Goal: Browse casually

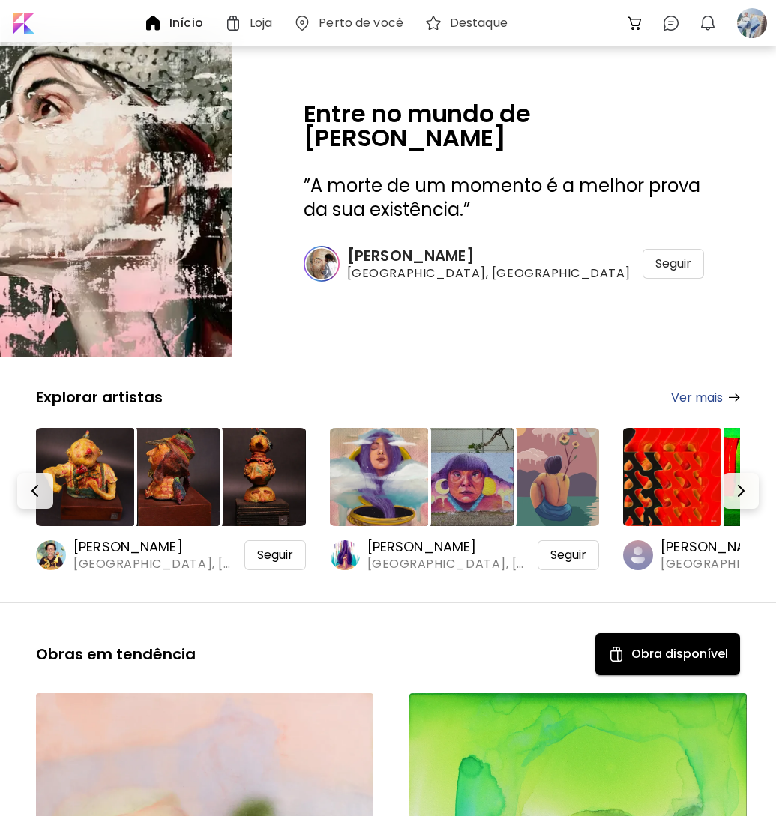
scroll to position [150, 0]
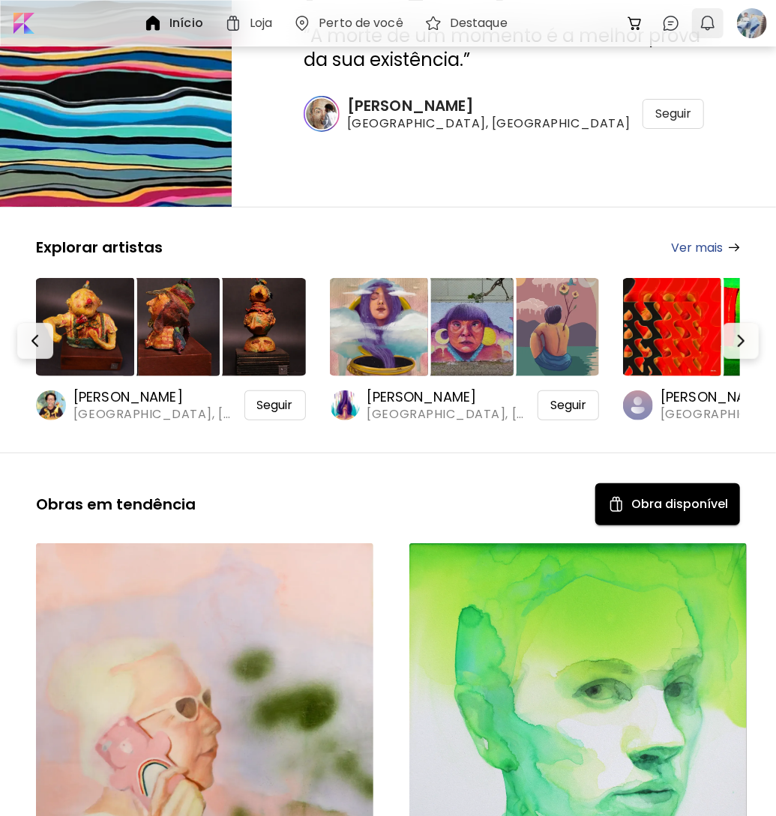
click at [708, 11] on button "0" at bounding box center [707, 22] width 25 height 25
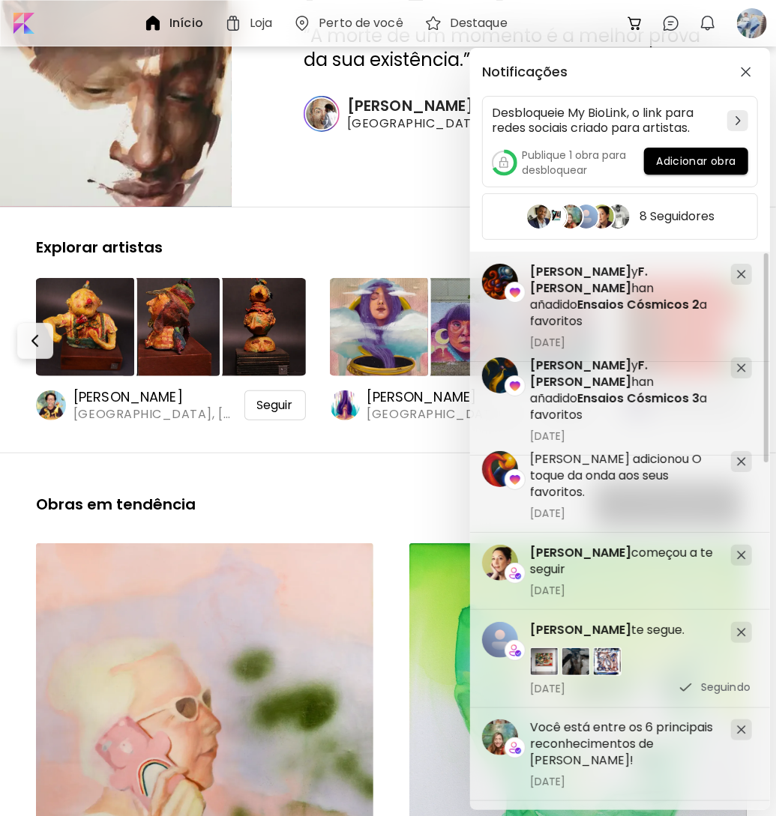
click at [384, 239] on div "Notificações Desbloqueie My BioLink, o link para redes sociais criado para arti…" at bounding box center [388, 408] width 776 height 816
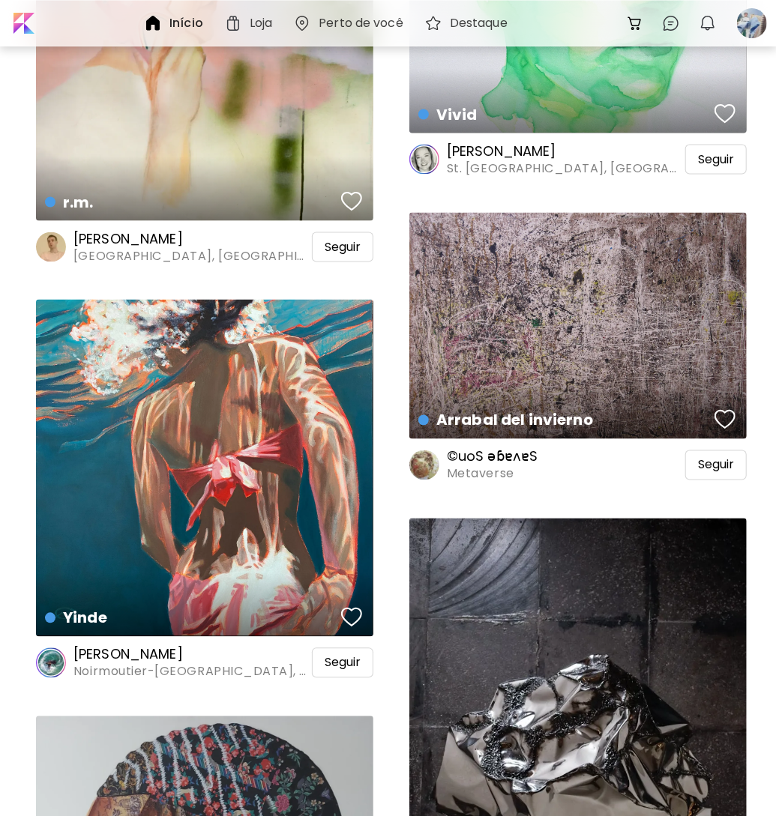
scroll to position [1049, 0]
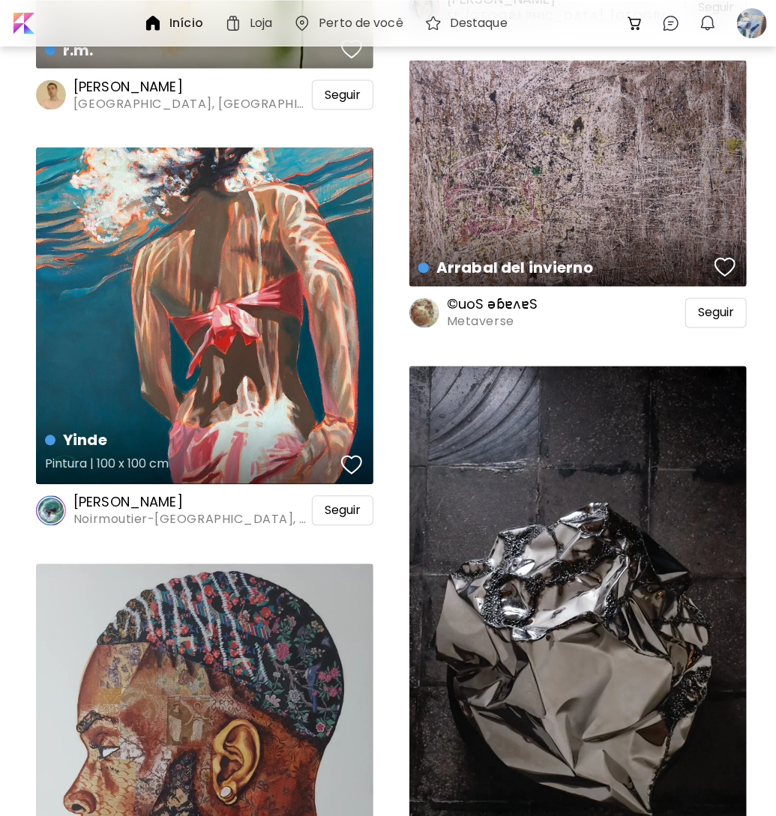
click at [313, 340] on div "Yinde Pintura | 100 x 100 cm" at bounding box center [204, 316] width 337 height 337
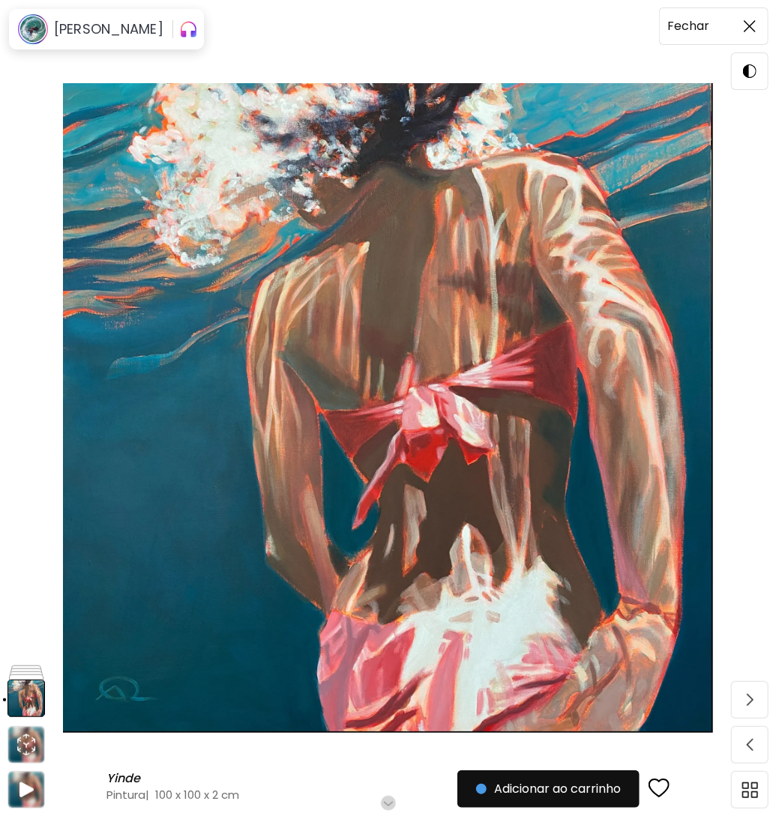
click at [748, 25] on img at bounding box center [749, 26] width 12 height 12
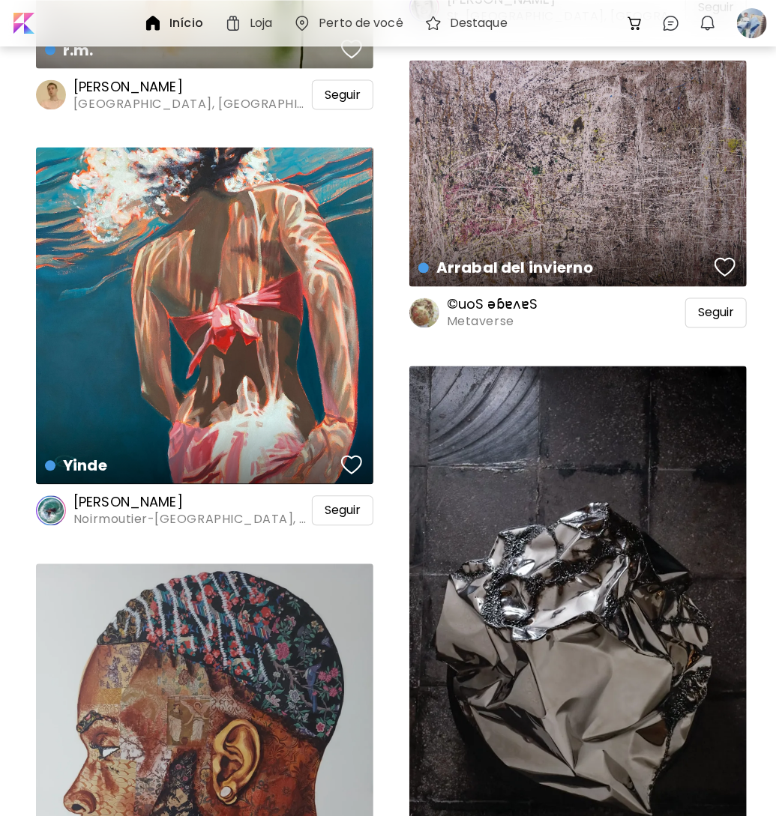
scroll to position [1048, 0]
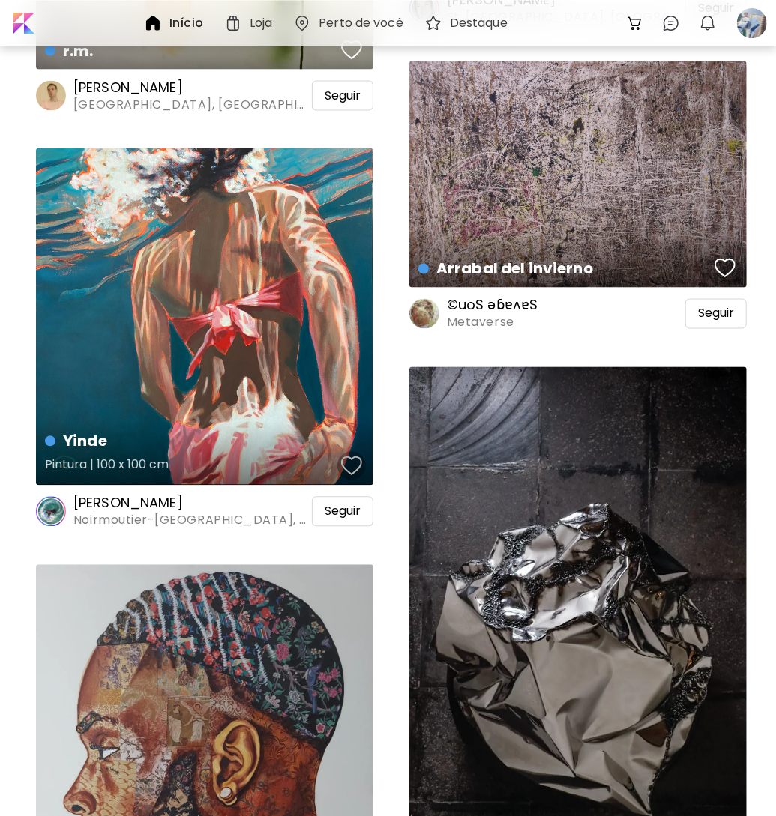
click at [359, 465] on div "button" at bounding box center [351, 466] width 21 height 22
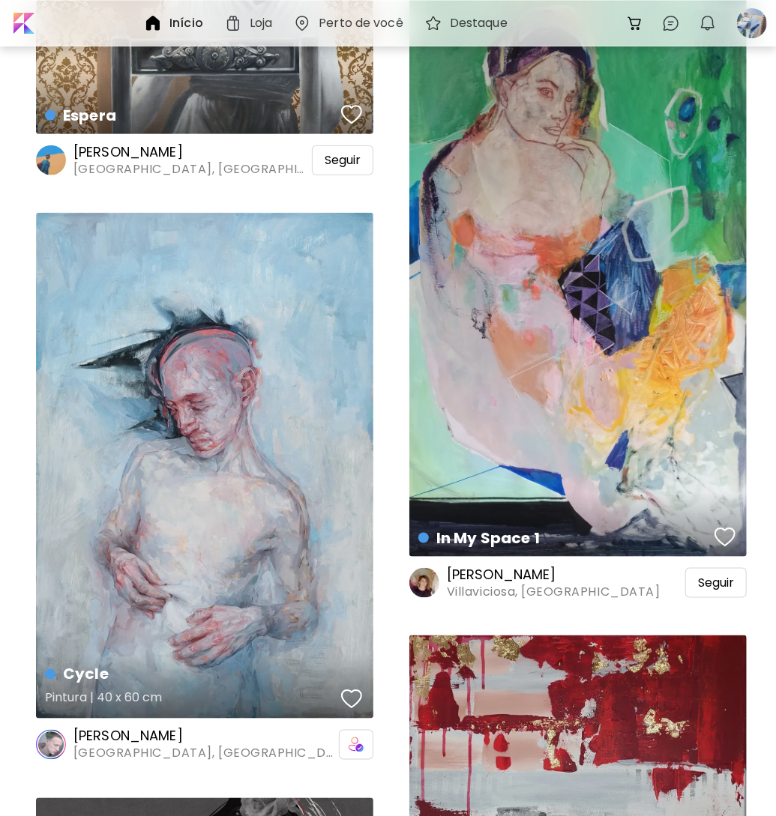
scroll to position [2922, 0]
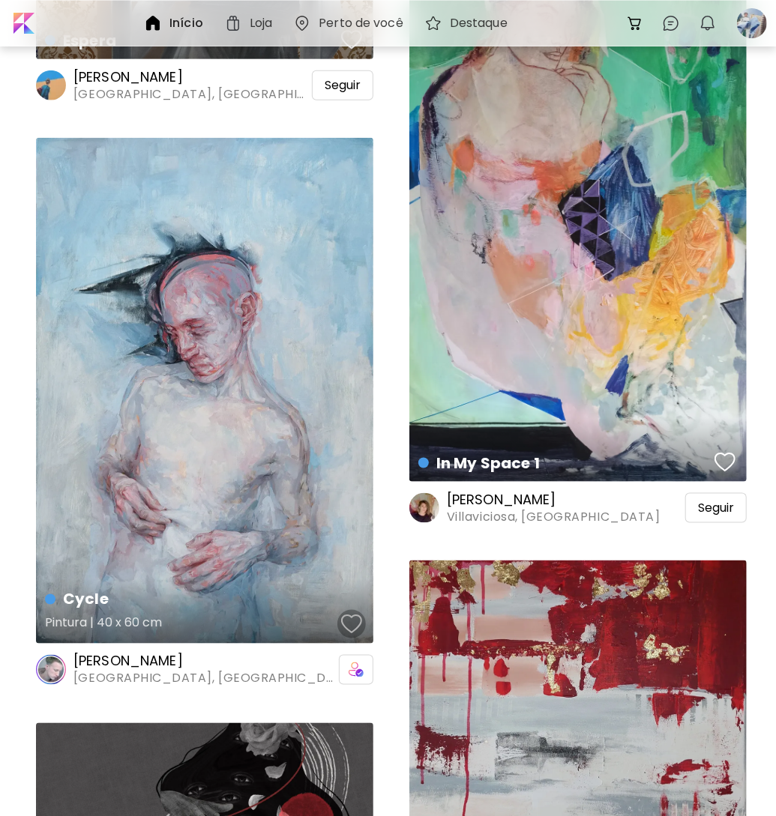
click at [345, 621] on div "button" at bounding box center [351, 624] width 21 height 22
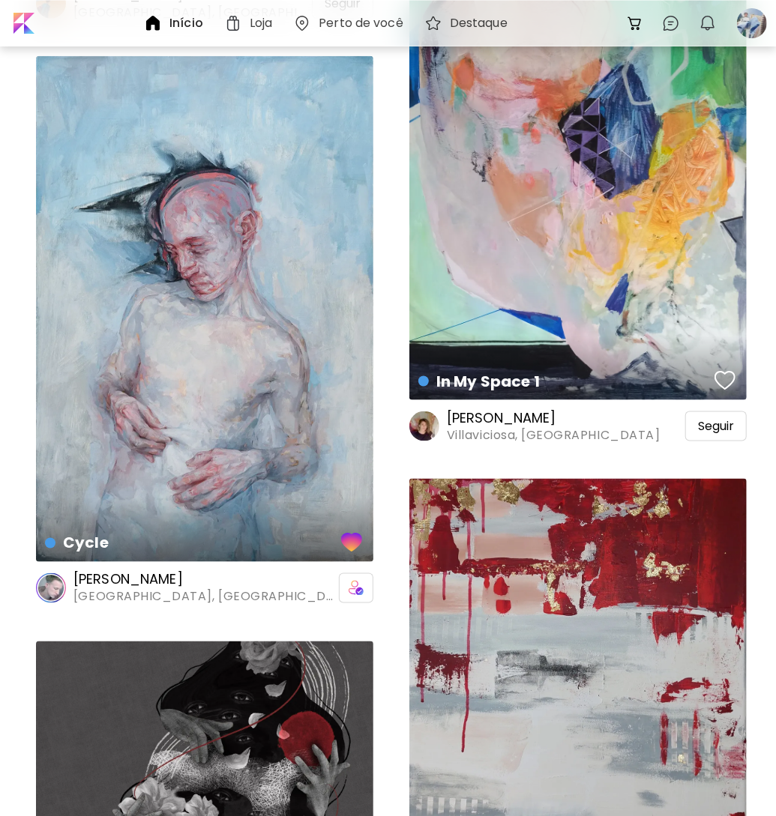
scroll to position [2997, 0]
